Goal: Check status

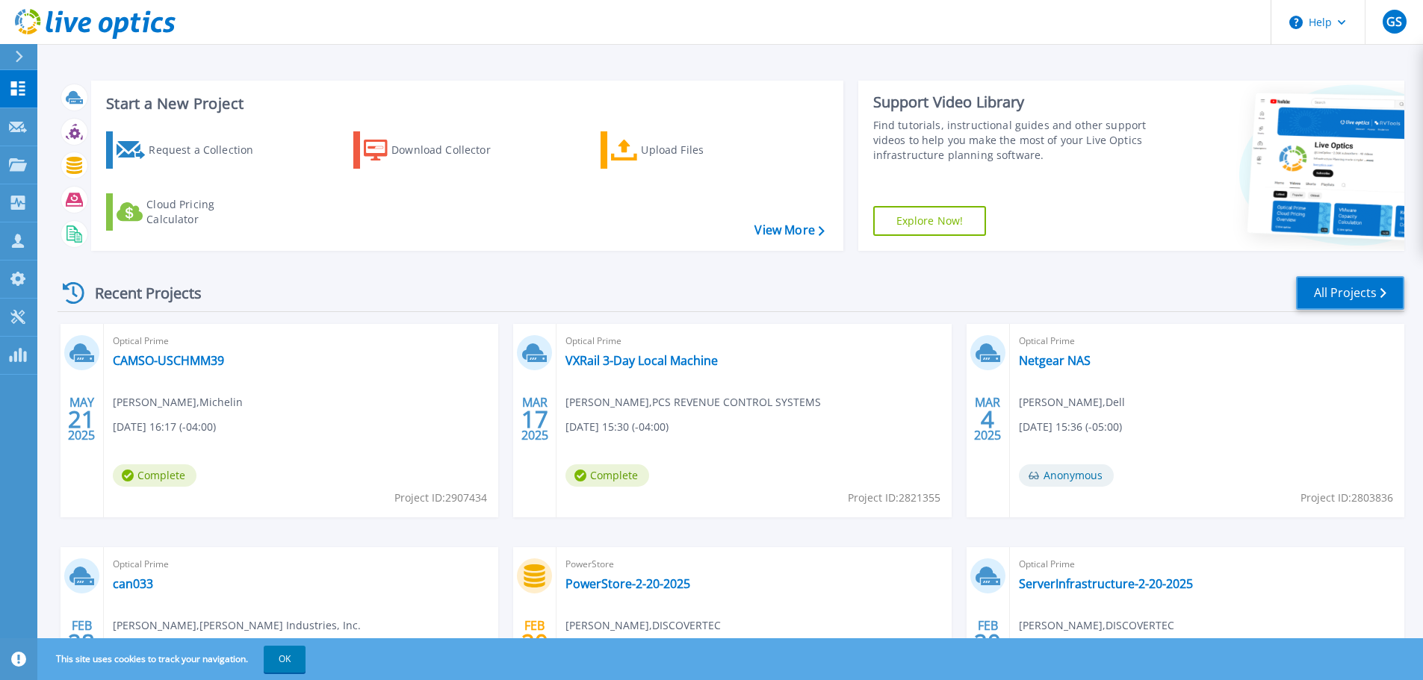
click at [1321, 291] on link "All Projects" at bounding box center [1350, 293] width 108 height 34
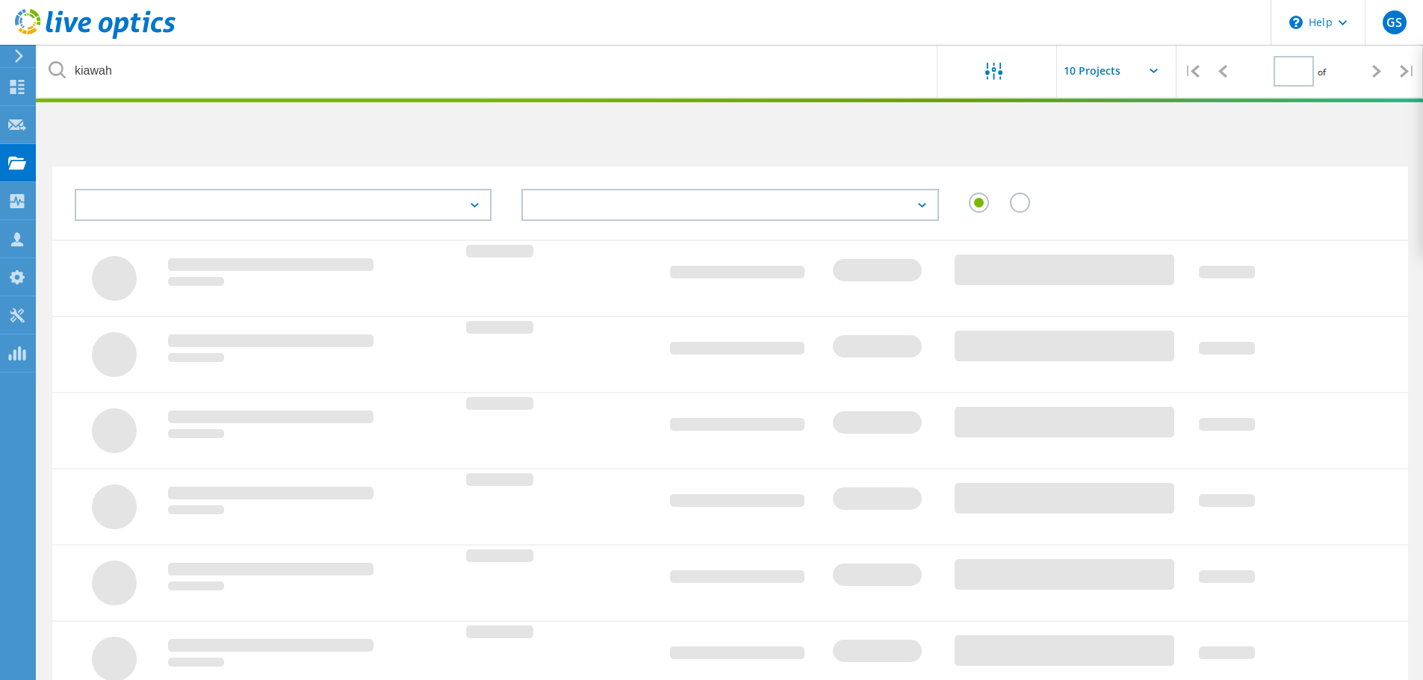
type input "1"
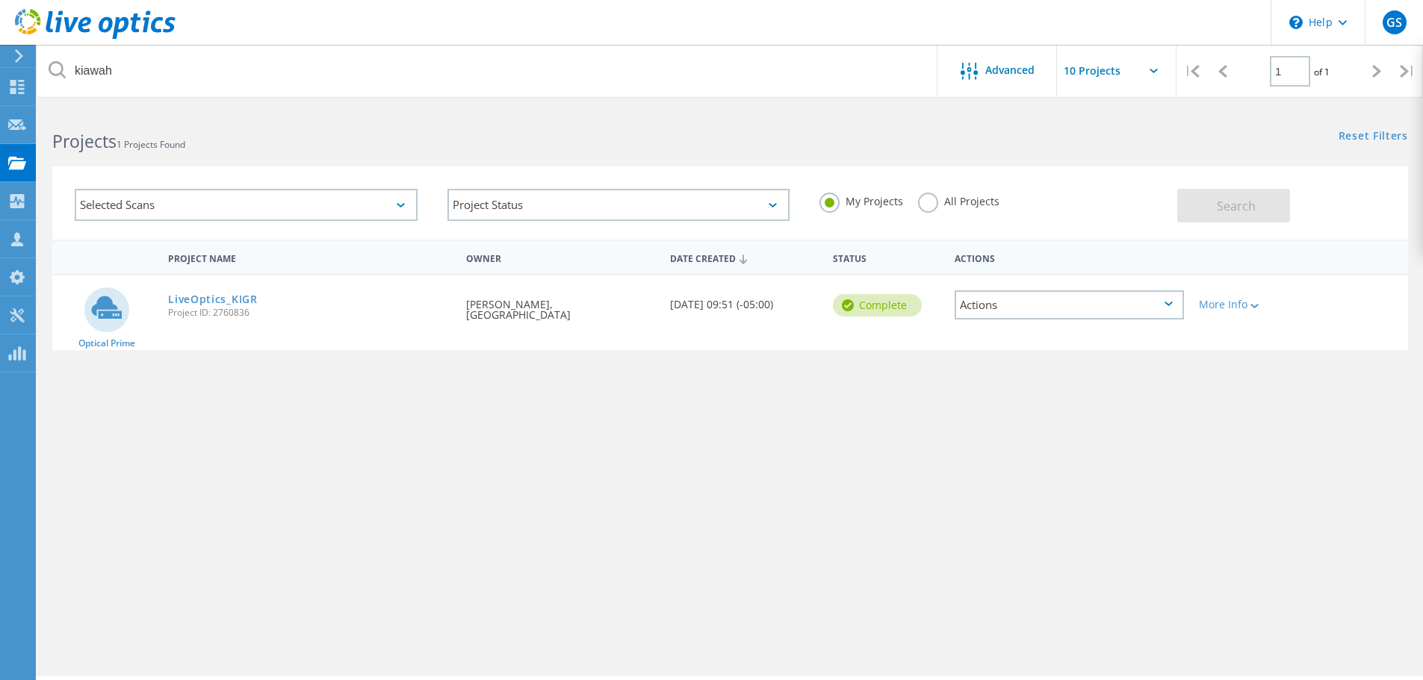
click at [925, 202] on label "All Projects" at bounding box center [958, 200] width 81 height 14
click at [0, 0] on input "All Projects" at bounding box center [0, 0] width 0 height 0
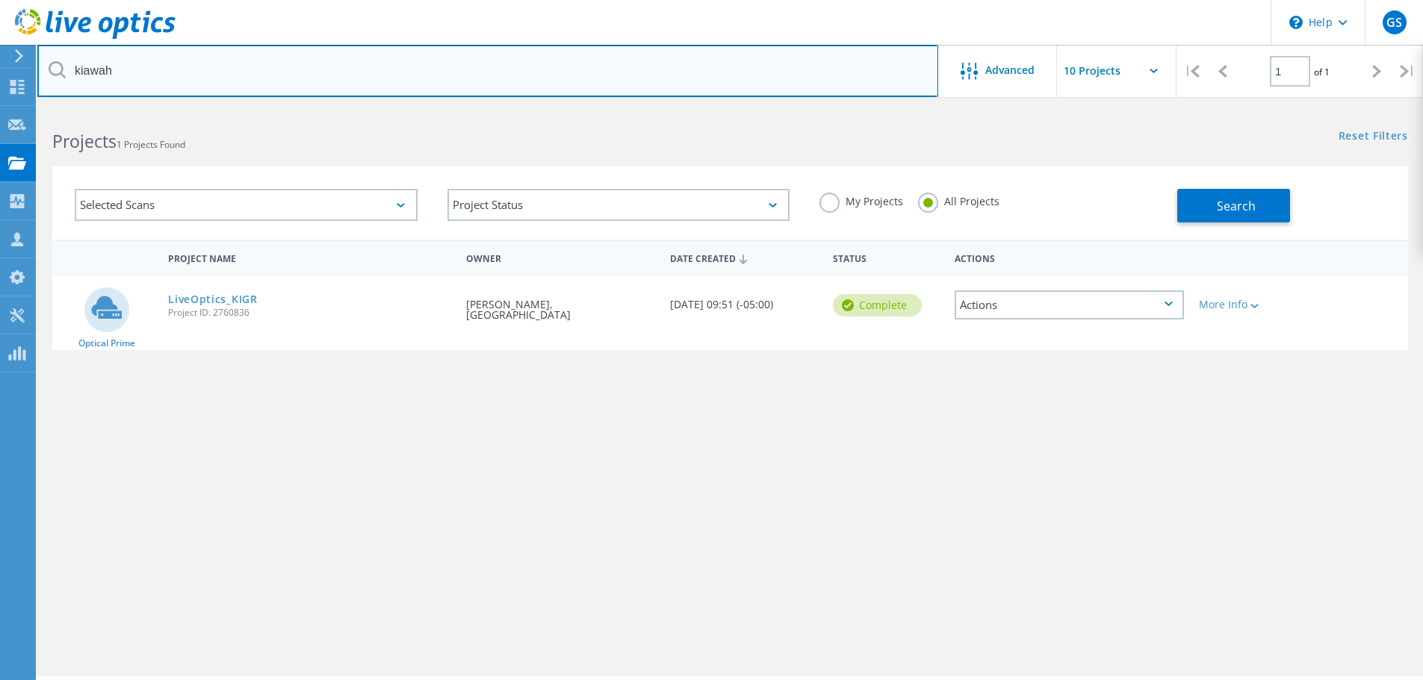
click at [100, 81] on input "kiawah" at bounding box center [487, 71] width 901 height 52
drag, startPoint x: 124, startPoint y: 78, endPoint x: 73, endPoint y: 77, distance: 50.8
click at [73, 77] on input "kiawah" at bounding box center [487, 71] width 901 height 52
type input "cherokee"
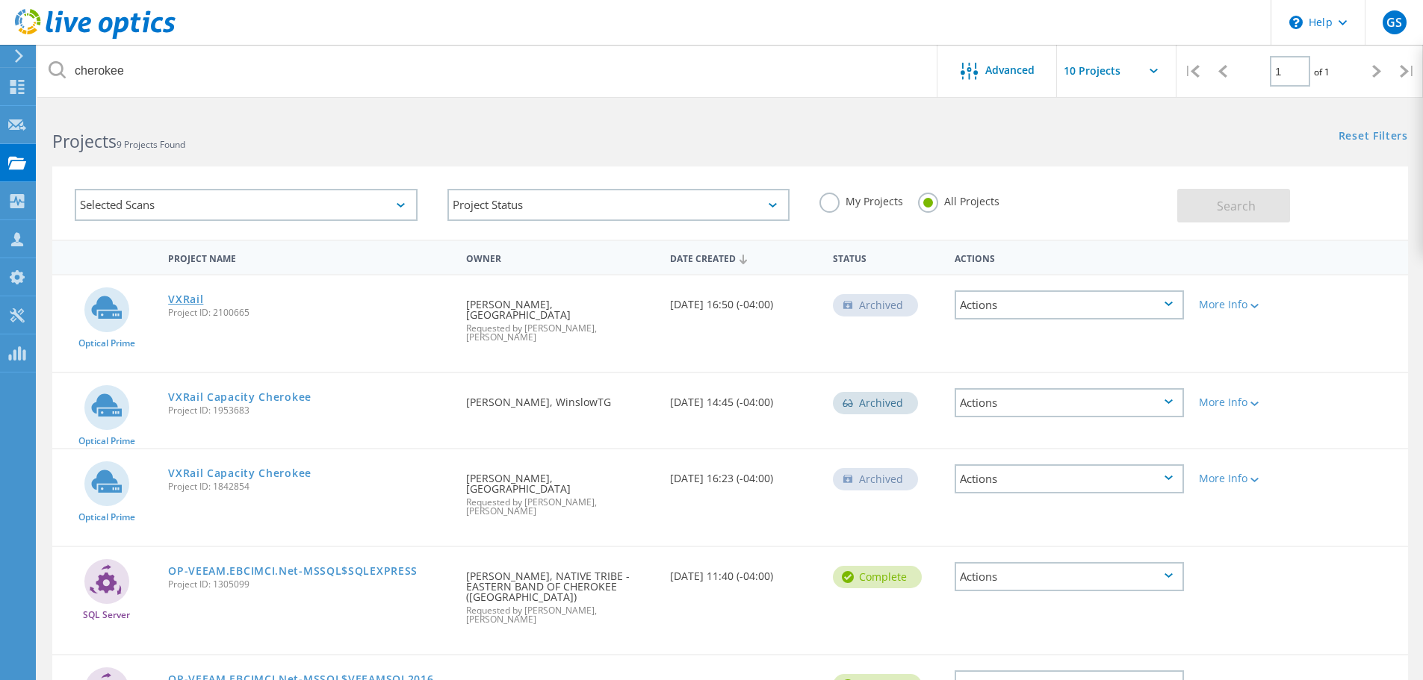
click at [194, 300] on link "VXRail" at bounding box center [185, 299] width 35 height 10
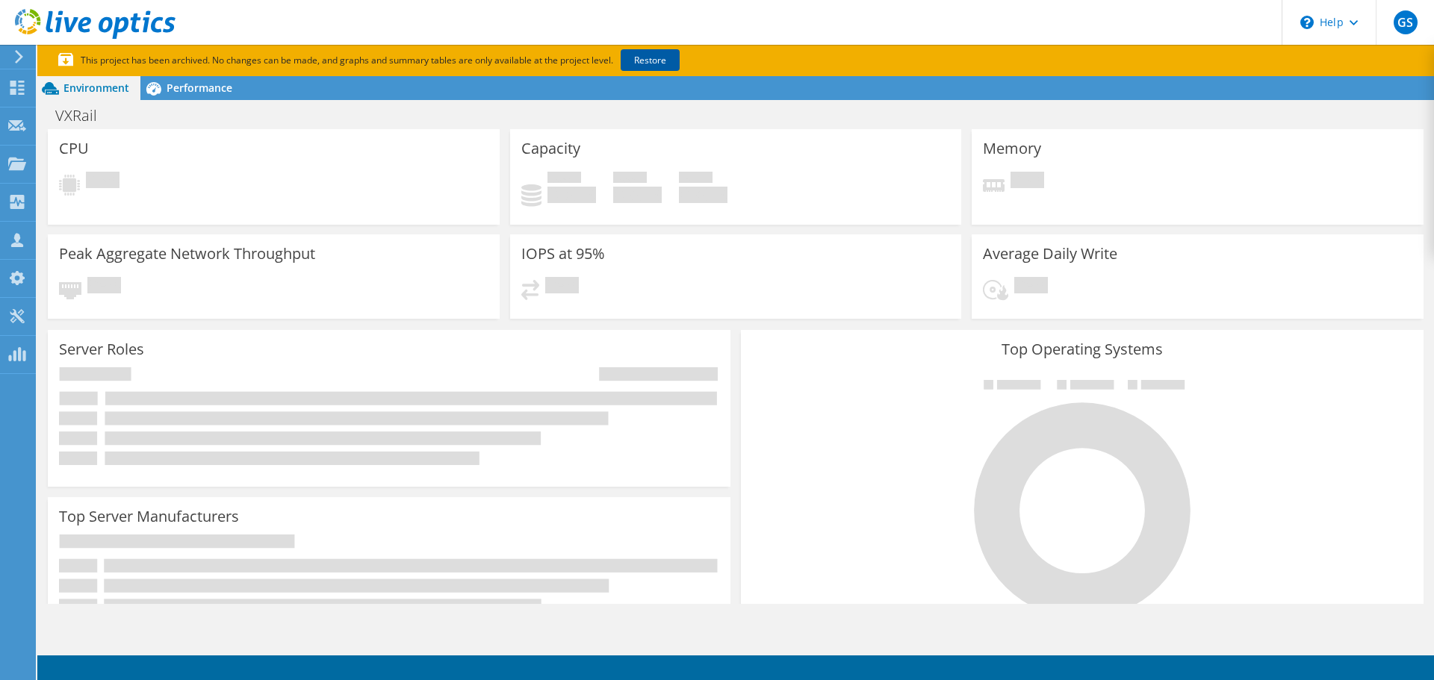
click at [642, 57] on link "Restore" at bounding box center [650, 60] width 59 height 22
click at [201, 81] on span "Performance" at bounding box center [200, 88] width 66 height 14
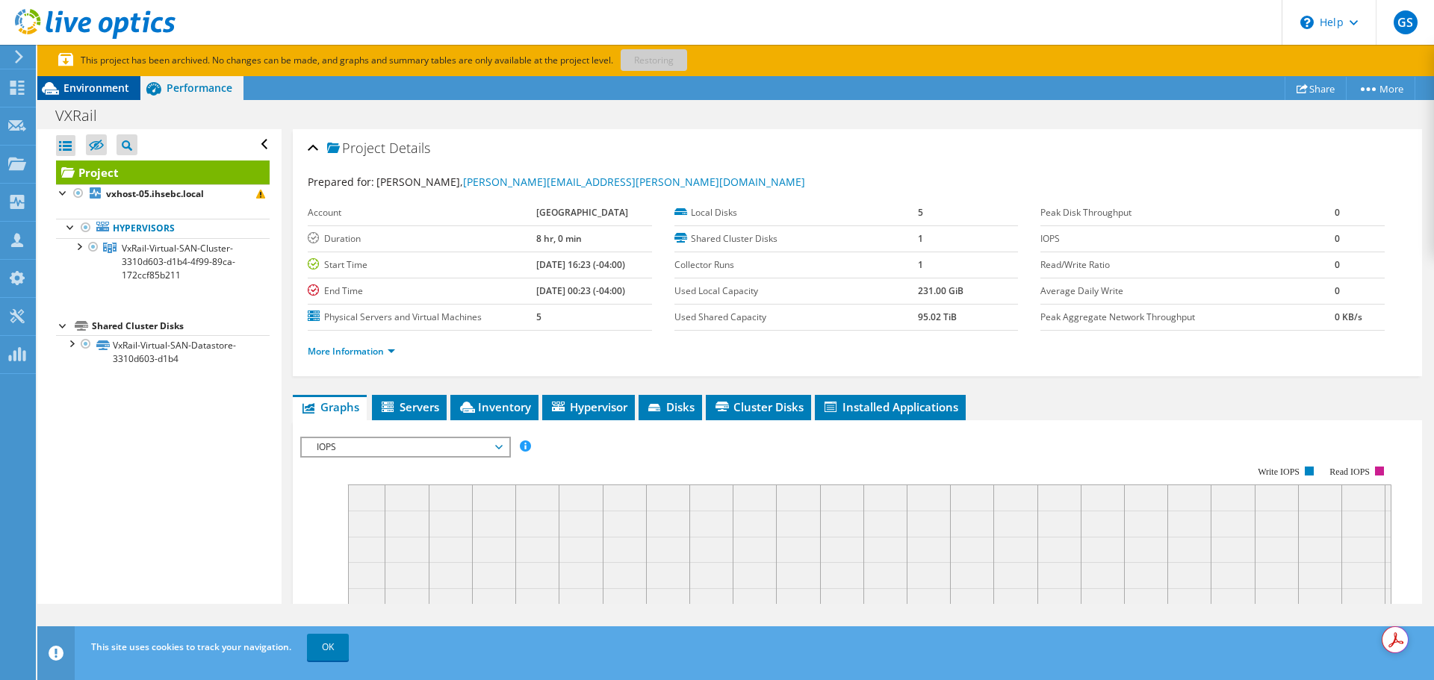
click at [110, 93] on span "Environment" at bounding box center [96, 88] width 66 height 14
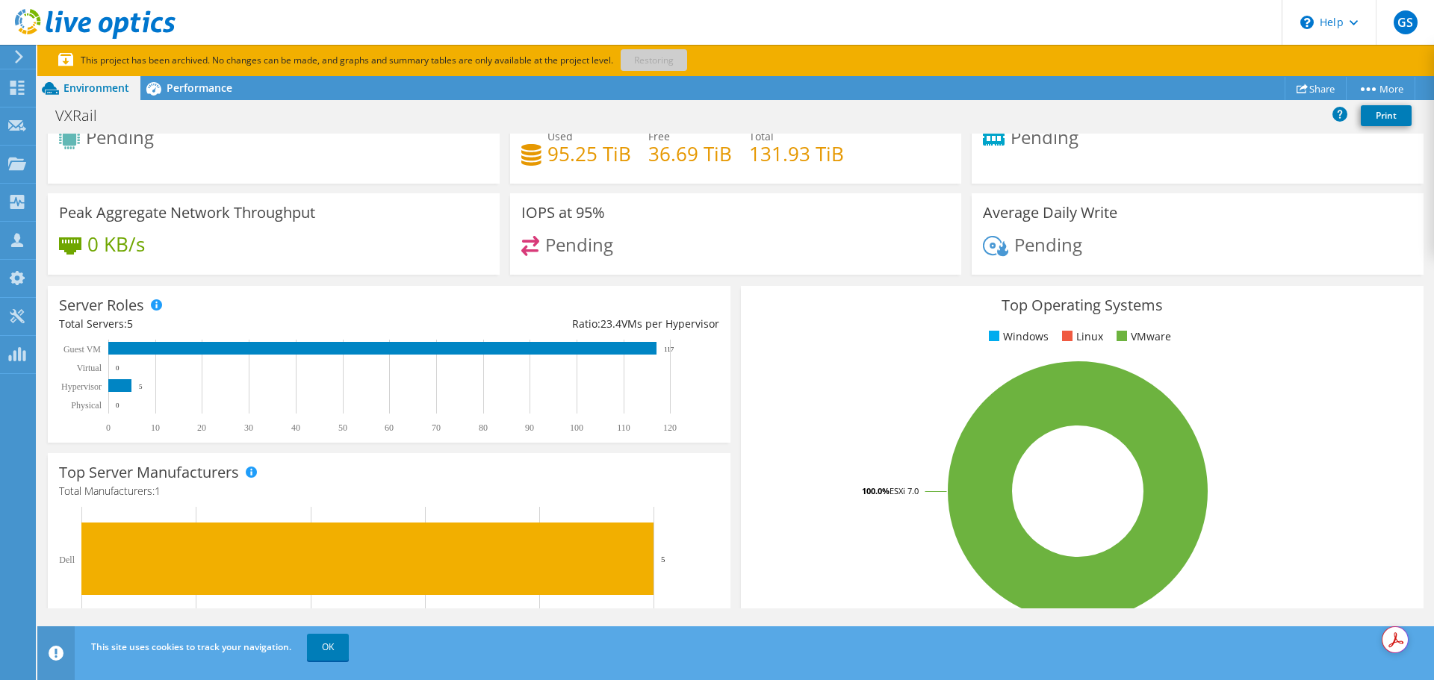
scroll to position [25, 0]
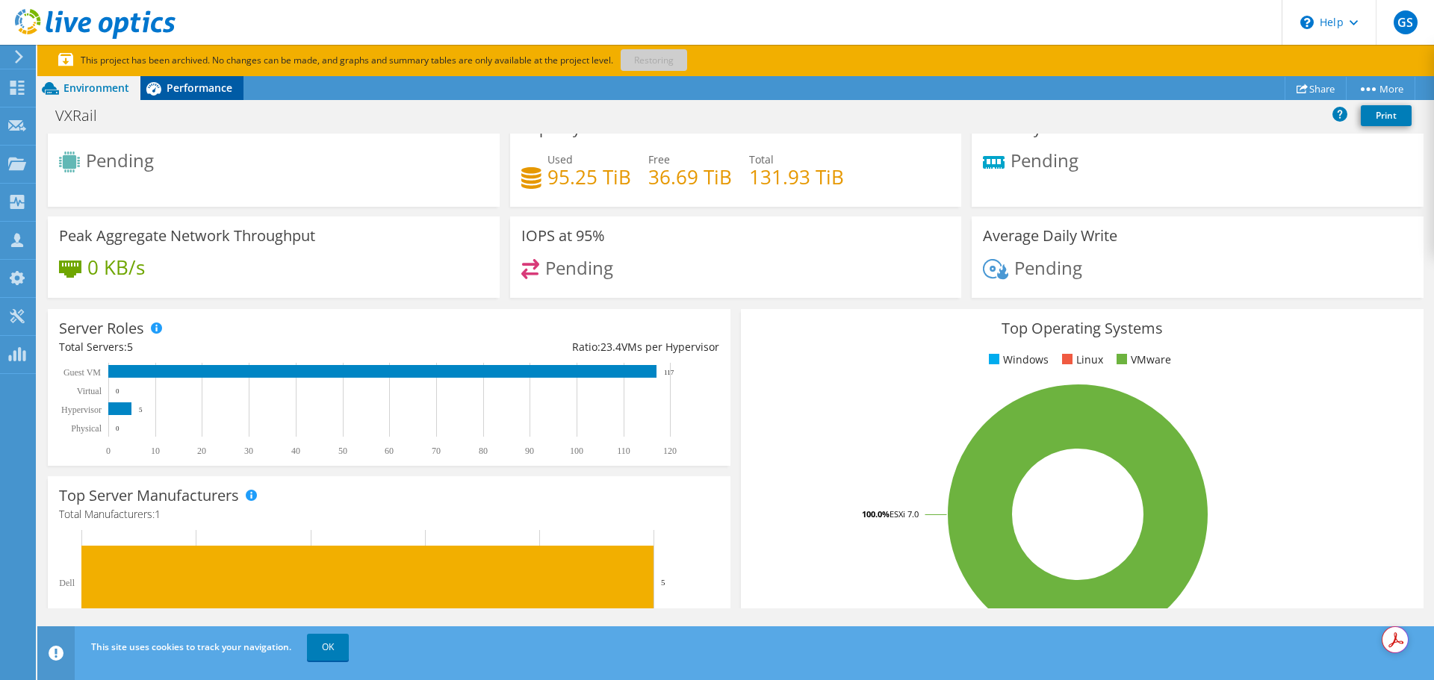
click at [180, 92] on span "Performance" at bounding box center [200, 88] width 66 height 14
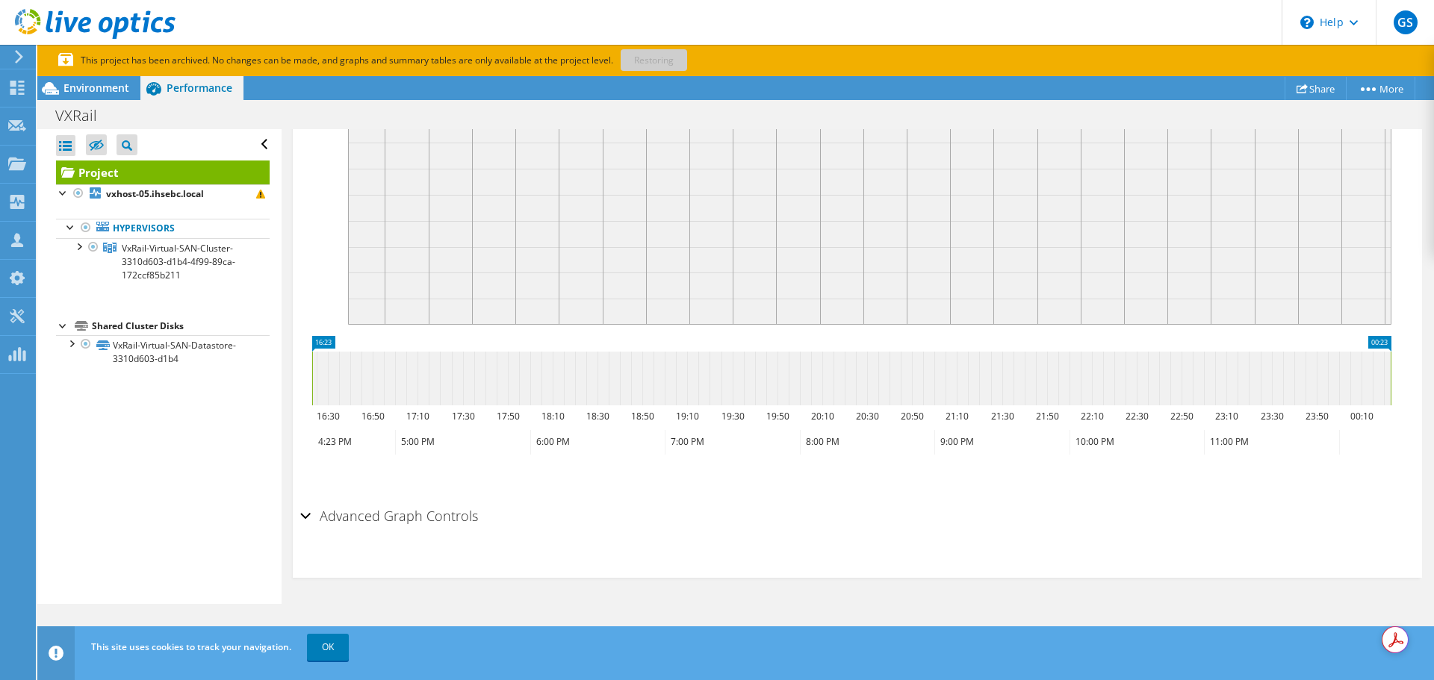
scroll to position [0, 0]
click at [110, 193] on b "vxhost-05.ihsebc.local" at bounding box center [155, 193] width 98 height 13
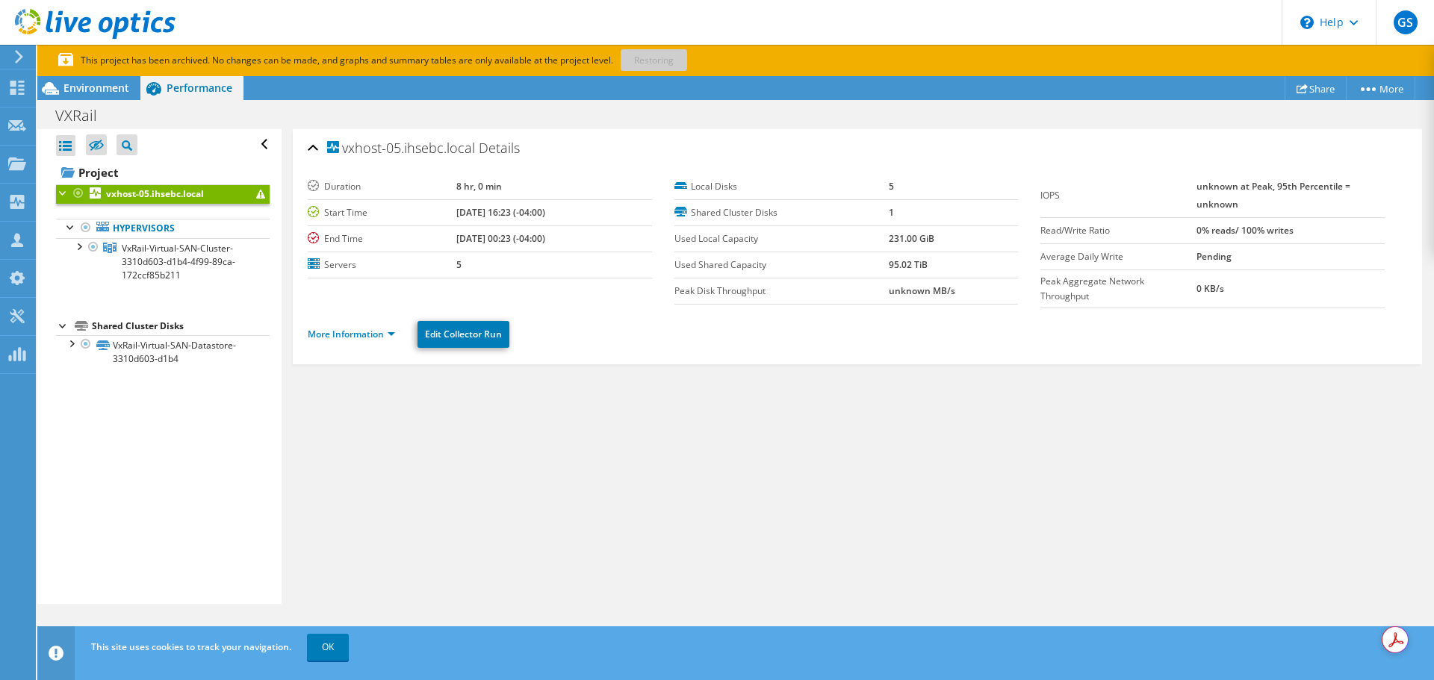
click at [60, 196] on div at bounding box center [63, 192] width 15 height 15
click at [147, 253] on span "VxRail-Virtual-SAN-Cluster-3310d603-d1b4-4f99-89ca-172ccf85b211" at bounding box center [179, 262] width 114 height 40
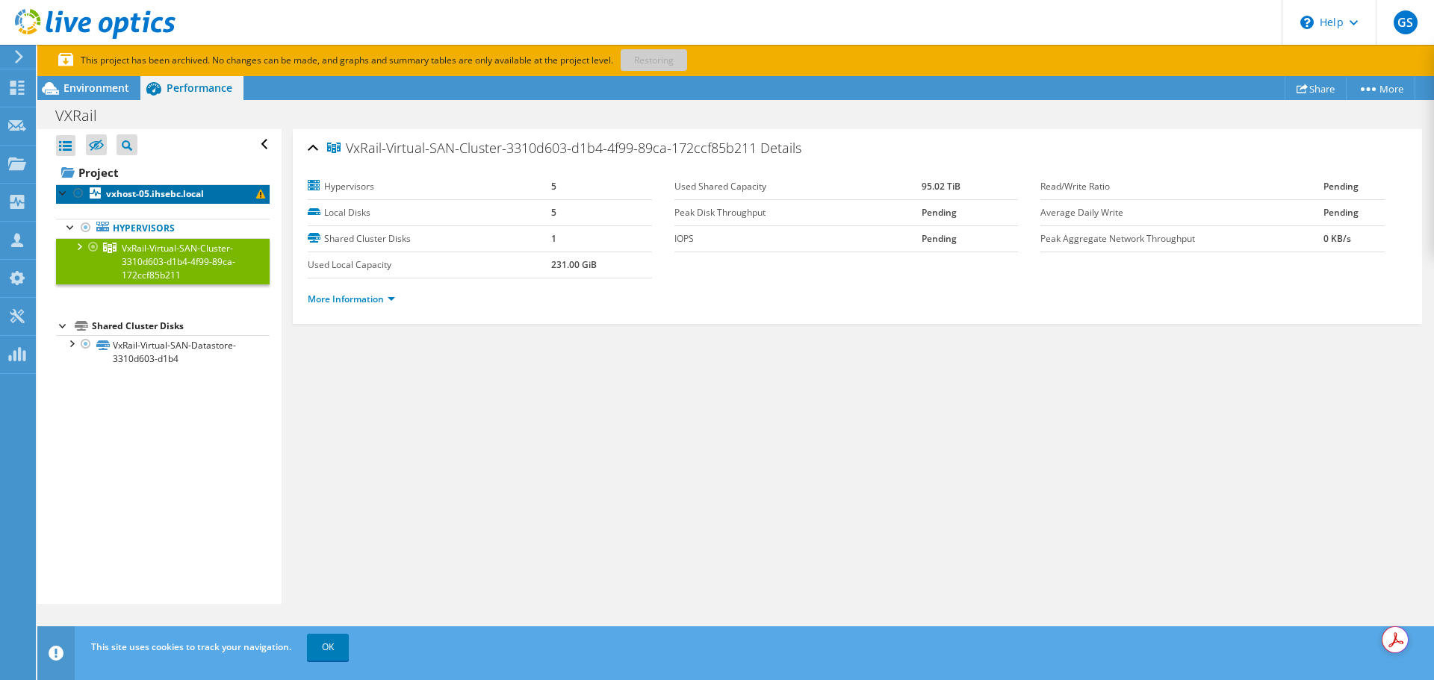
click at [154, 200] on b "vxhost-05.ihsebc.local" at bounding box center [155, 193] width 98 height 13
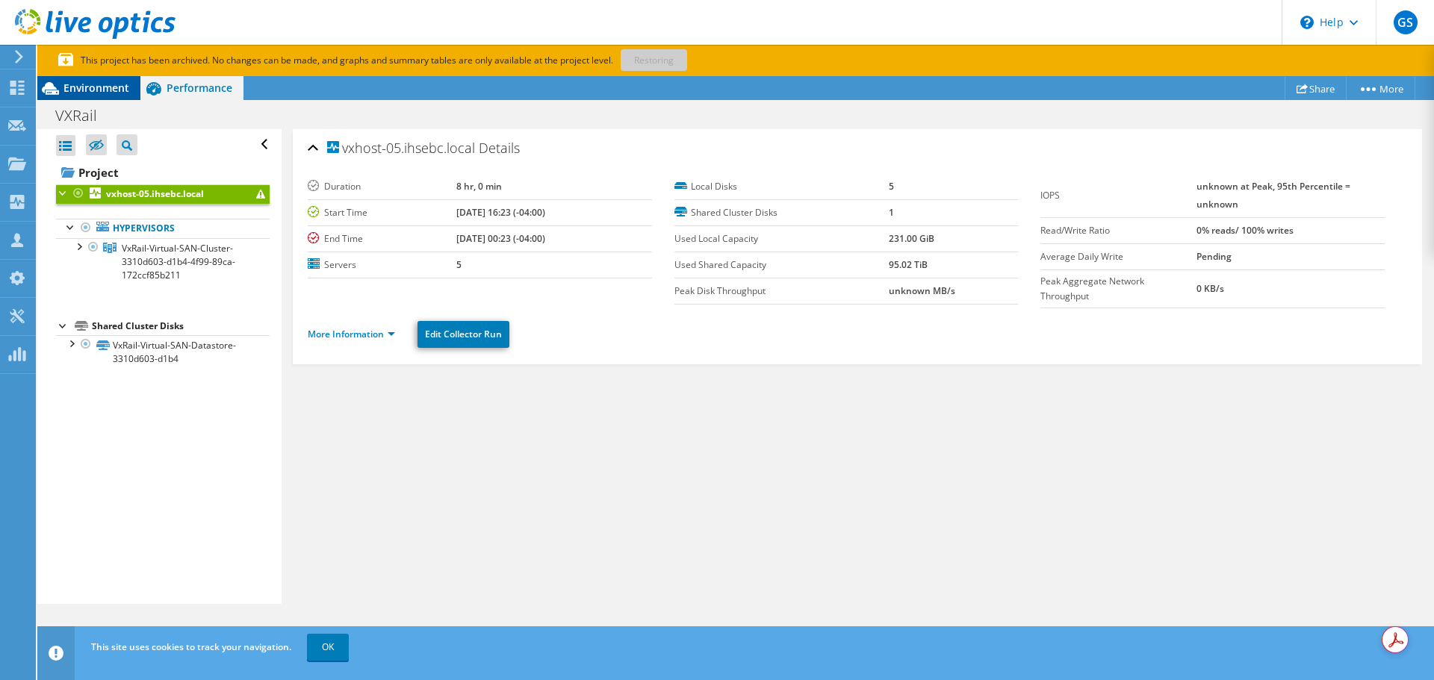
click at [111, 86] on span "Environment" at bounding box center [96, 88] width 66 height 14
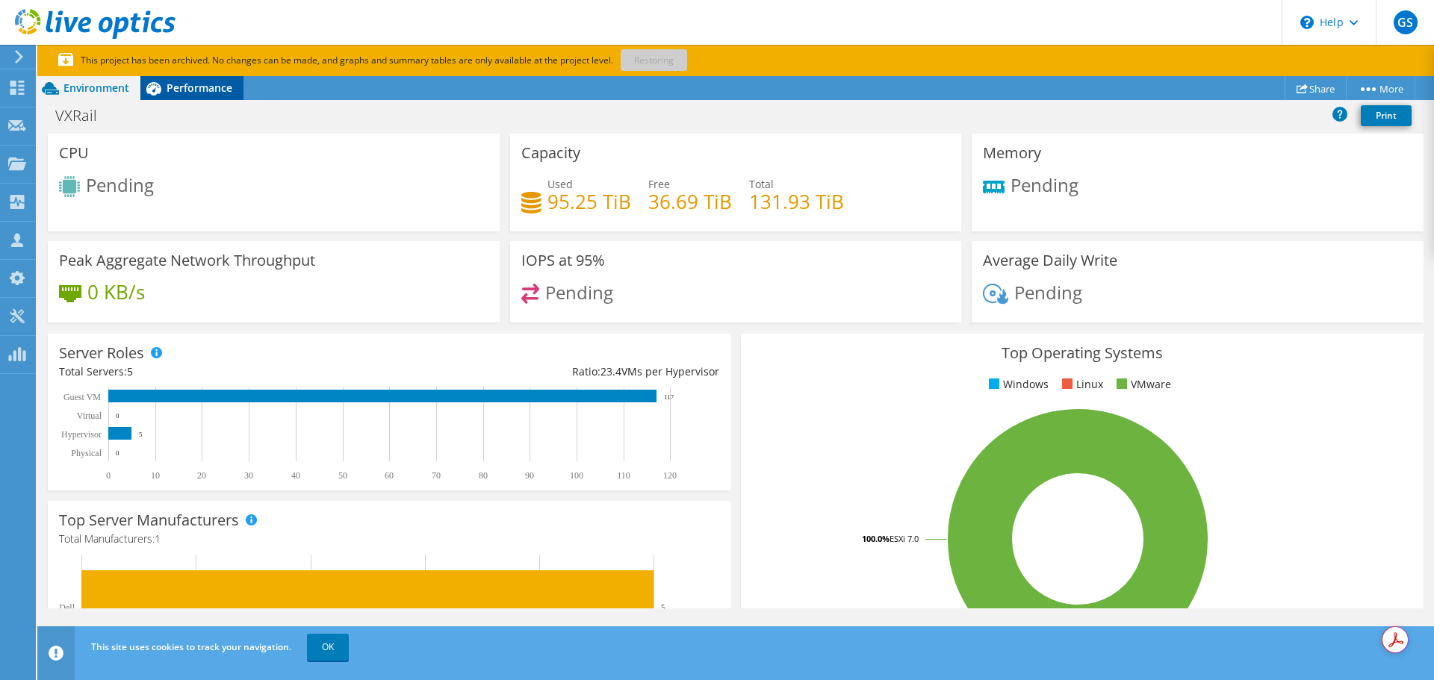
click at [201, 90] on span "Performance" at bounding box center [200, 88] width 66 height 14
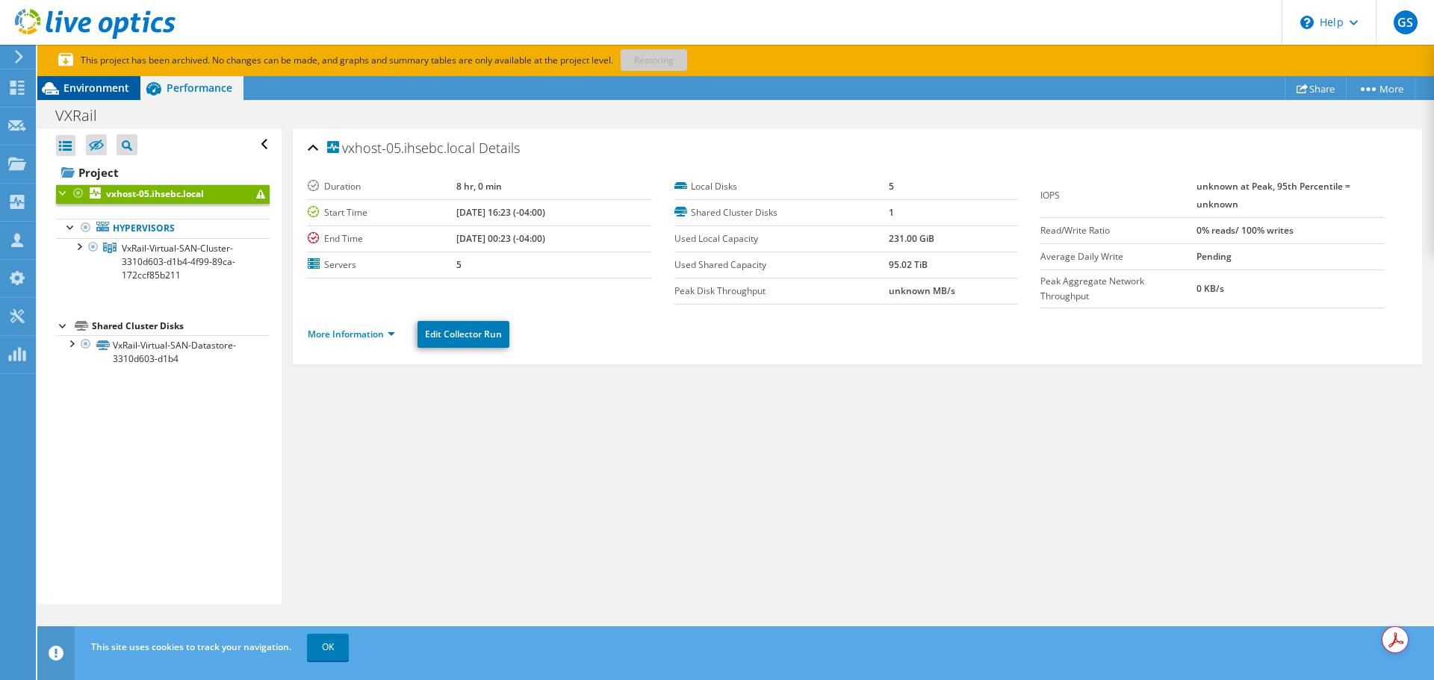
click at [108, 87] on span "Environment" at bounding box center [96, 88] width 66 height 14
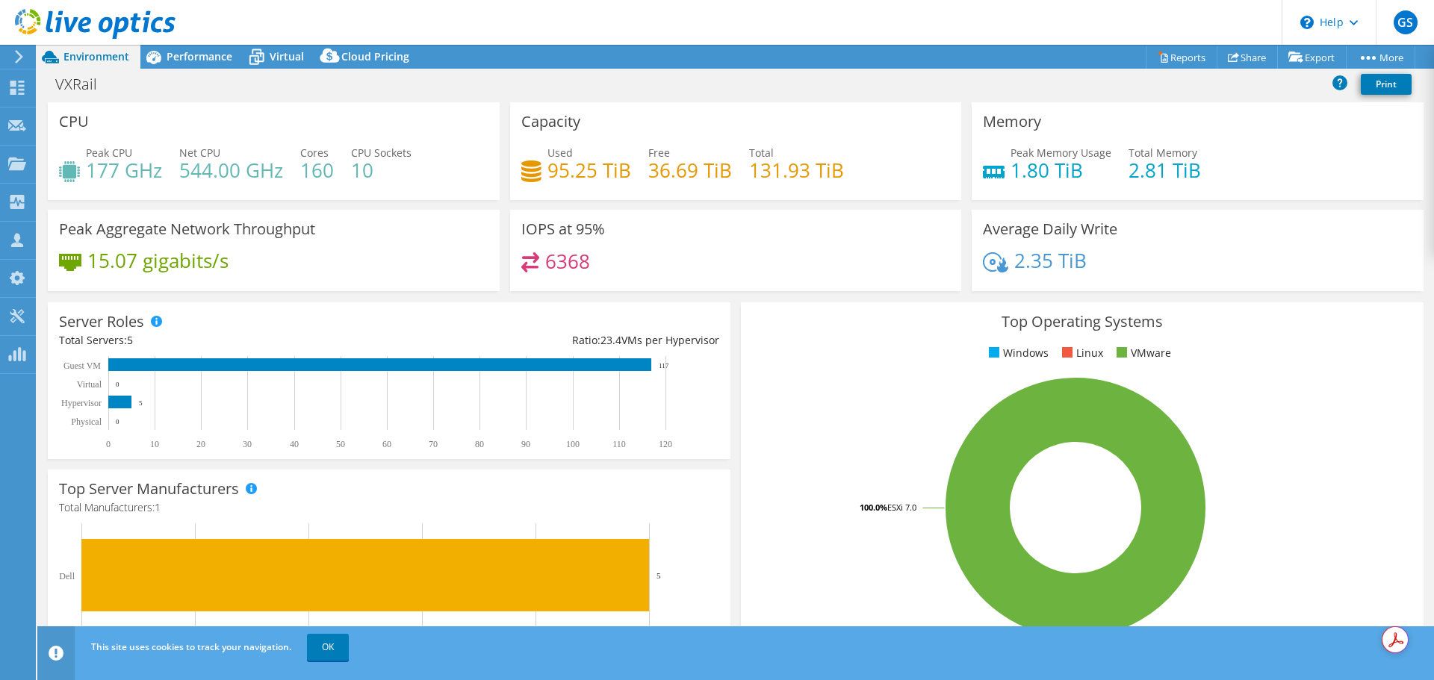
select select "USD"
